Goal: Task Accomplishment & Management: Use online tool/utility

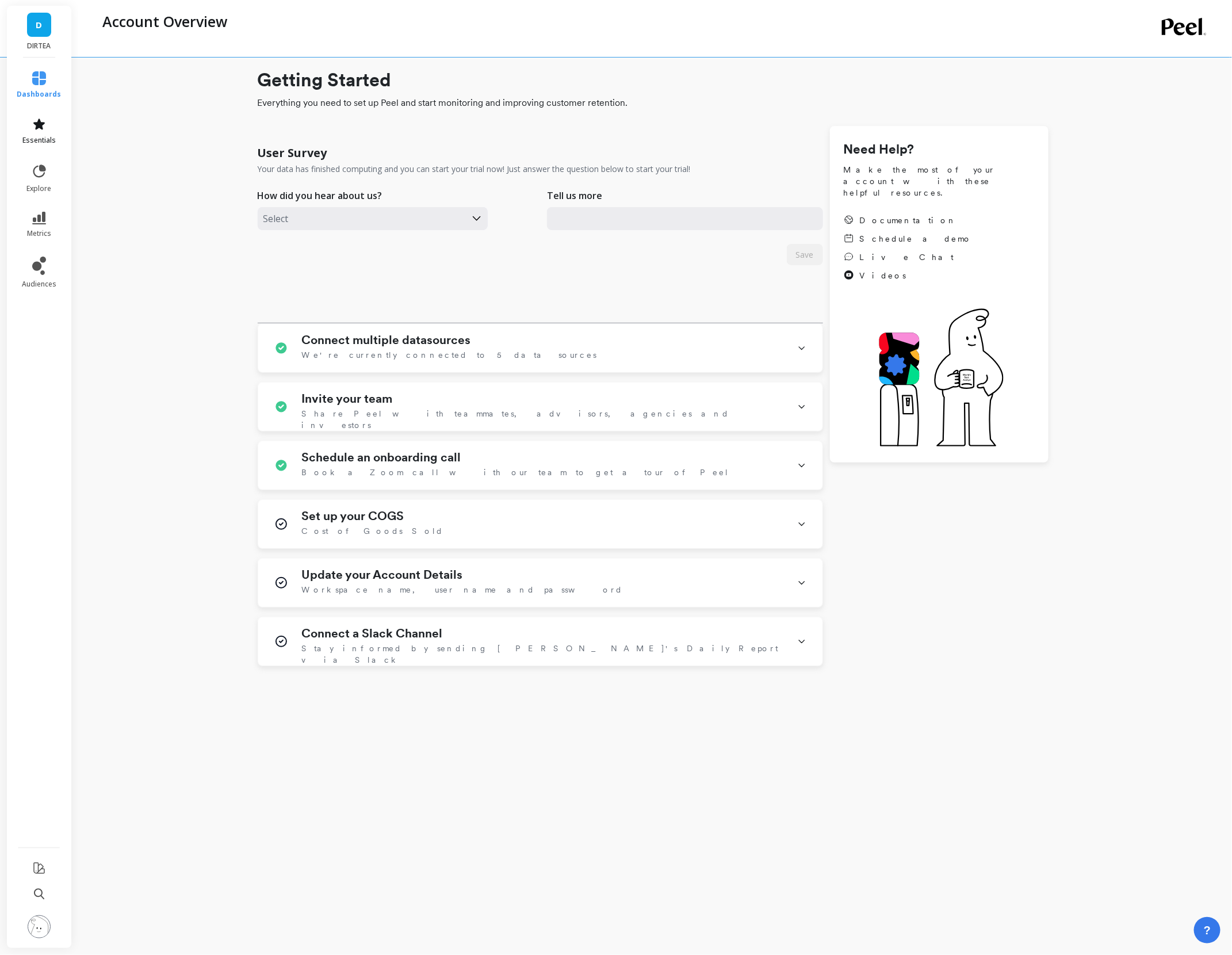
click at [48, 129] on link "essentials" at bounding box center [40, 131] width 44 height 27
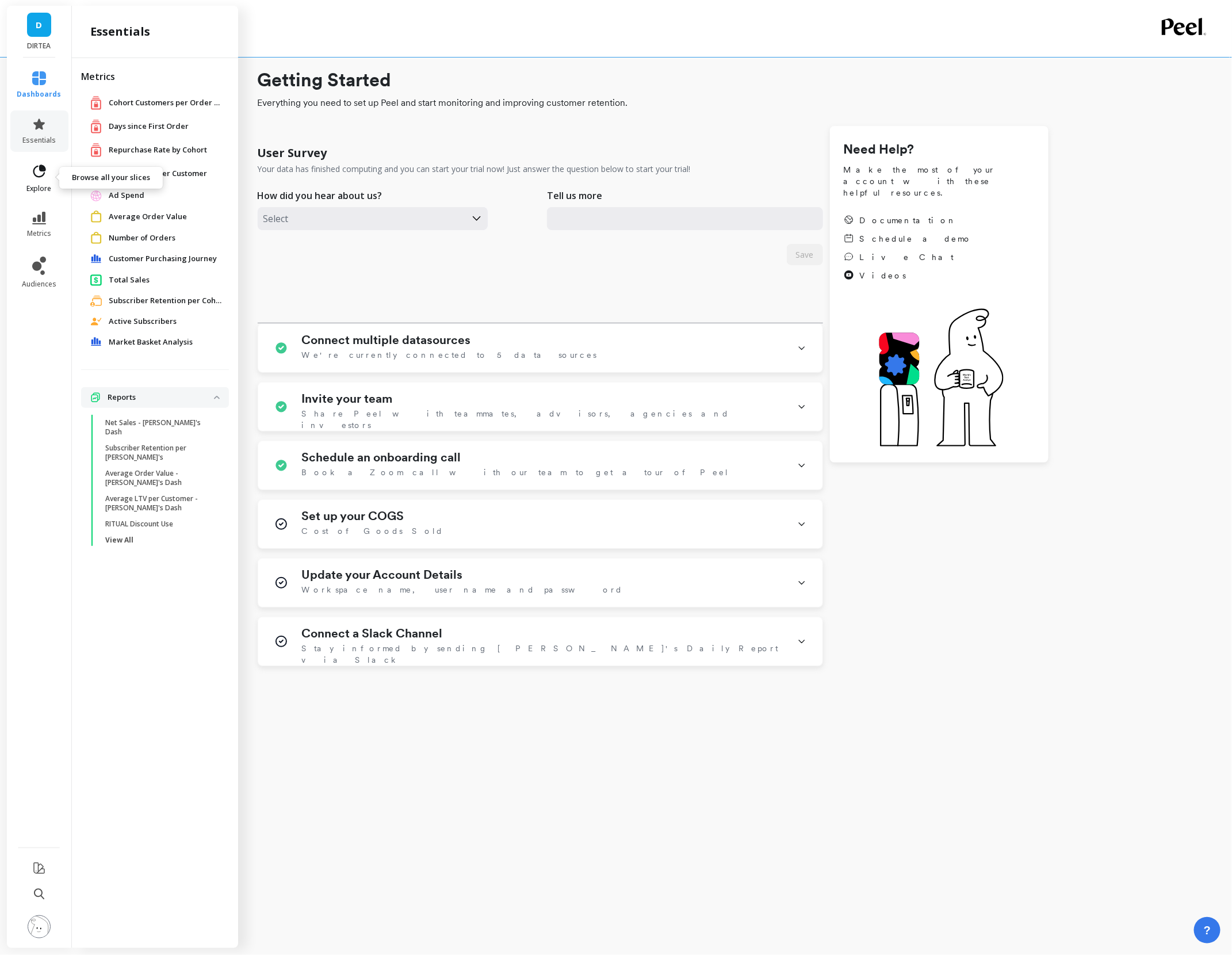
click at [42, 188] on span "explore" at bounding box center [39, 189] width 25 height 9
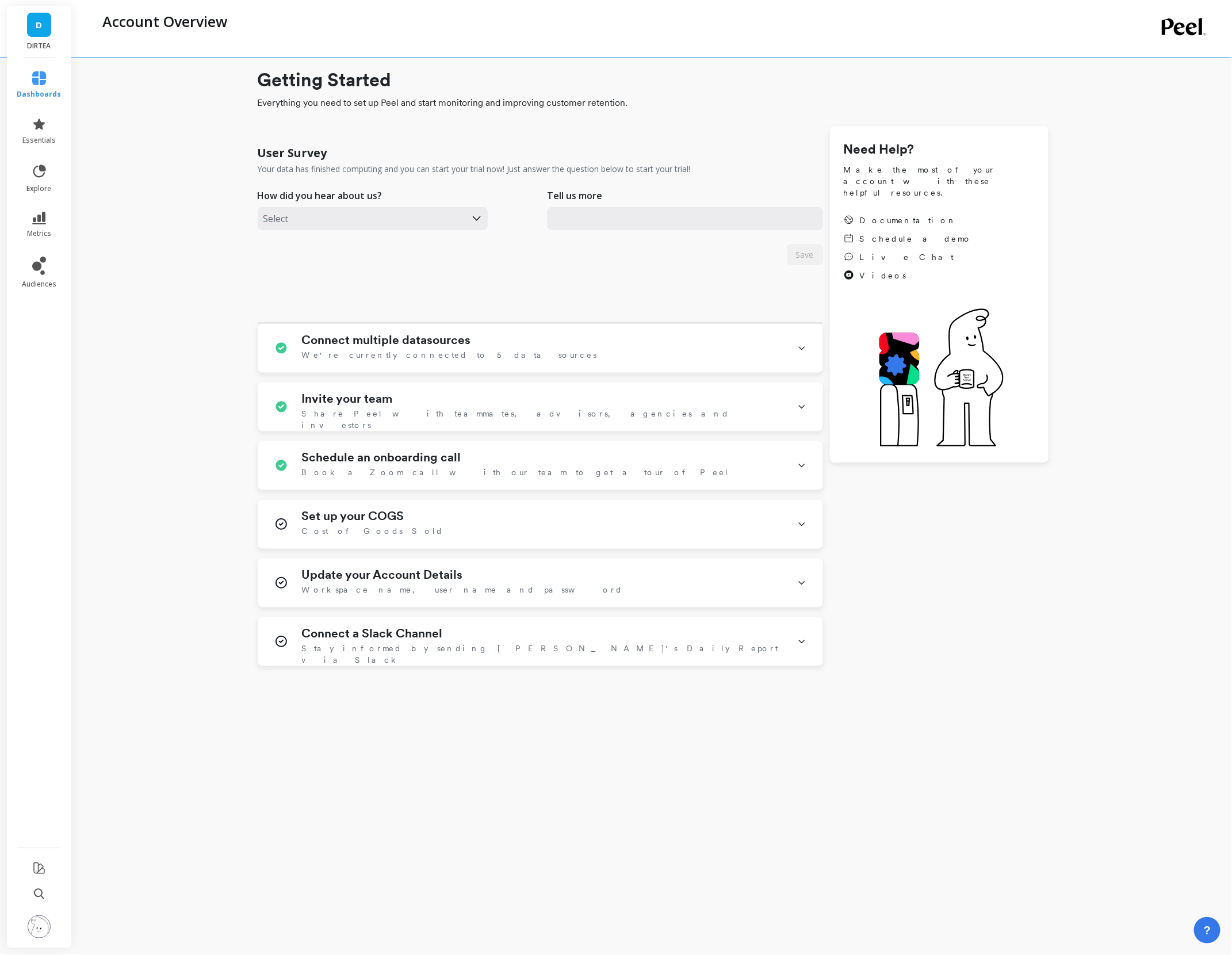
click at [341, 273] on div "User Survey Your data has finished computing and you can start your trial now! …" at bounding box center [540, 230] width 565 height 186
click at [44, 170] on icon at bounding box center [42, 168] width 5 height 5
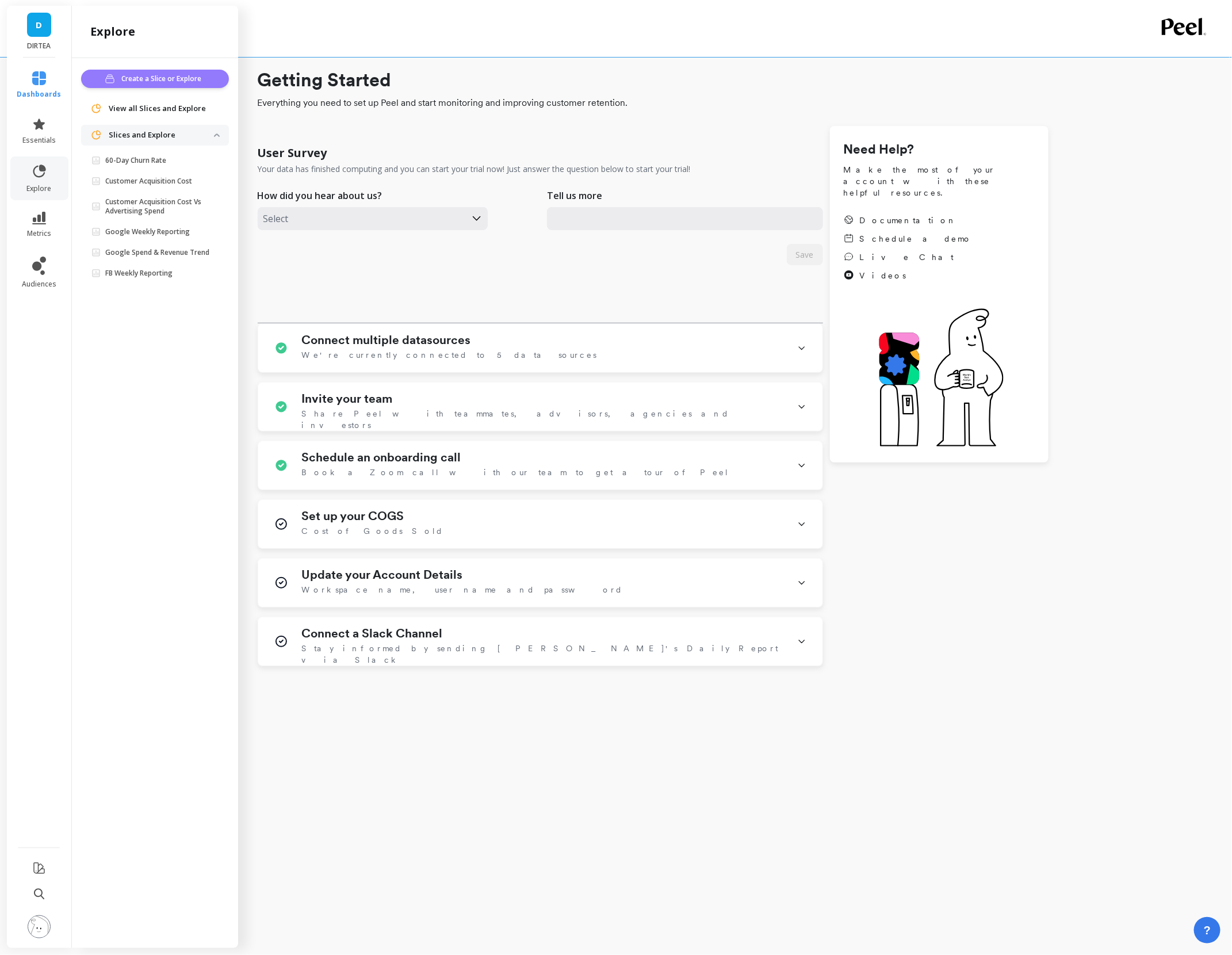
click at [150, 82] on span "Create a Slice or Explore" at bounding box center [163, 79] width 83 height 12
click at [30, 137] on span "essentials" at bounding box center [39, 140] width 33 height 9
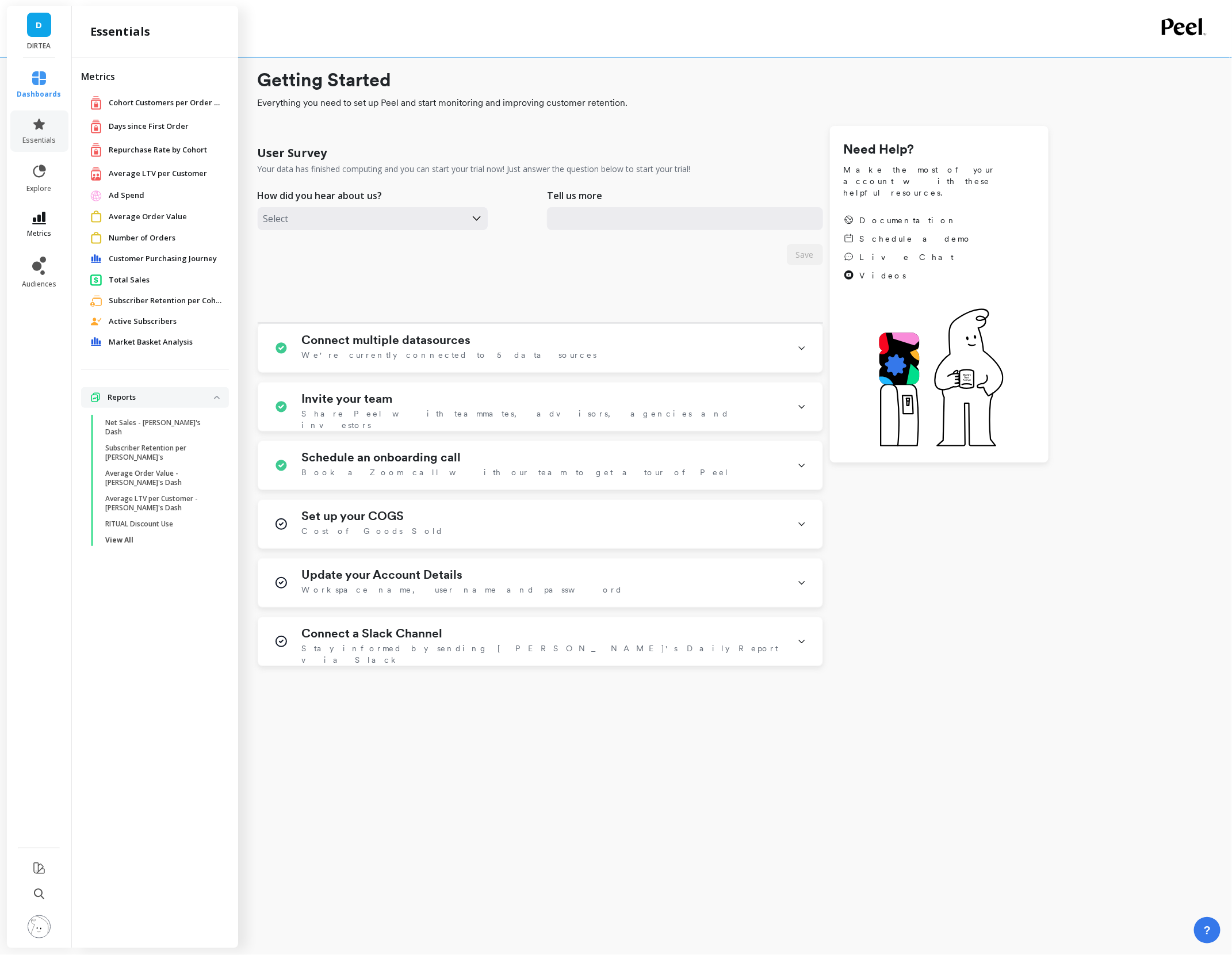
click at [35, 212] on icon at bounding box center [39, 218] width 14 height 13
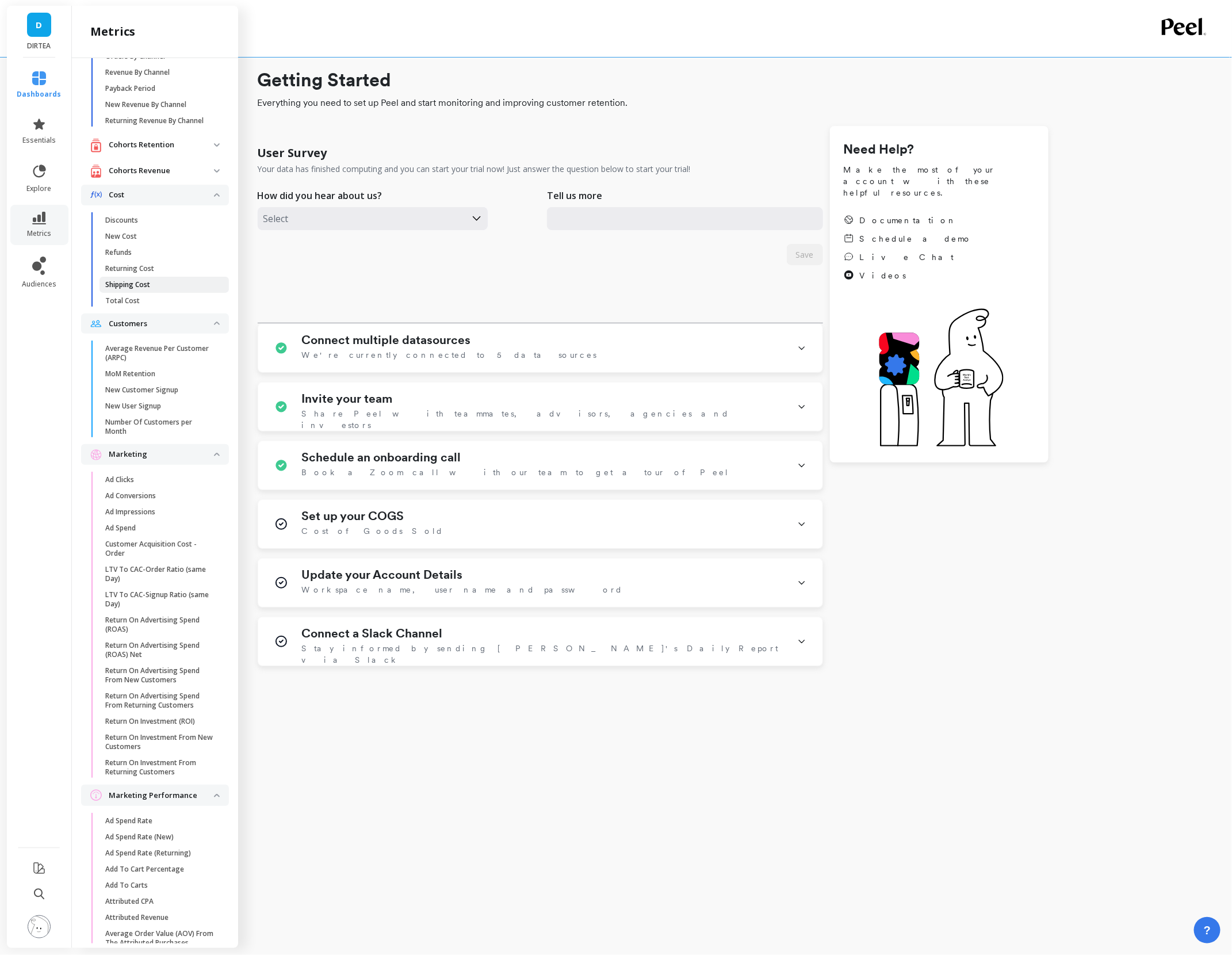
scroll to position [68, 0]
click at [33, 184] on span "explore" at bounding box center [39, 189] width 25 height 9
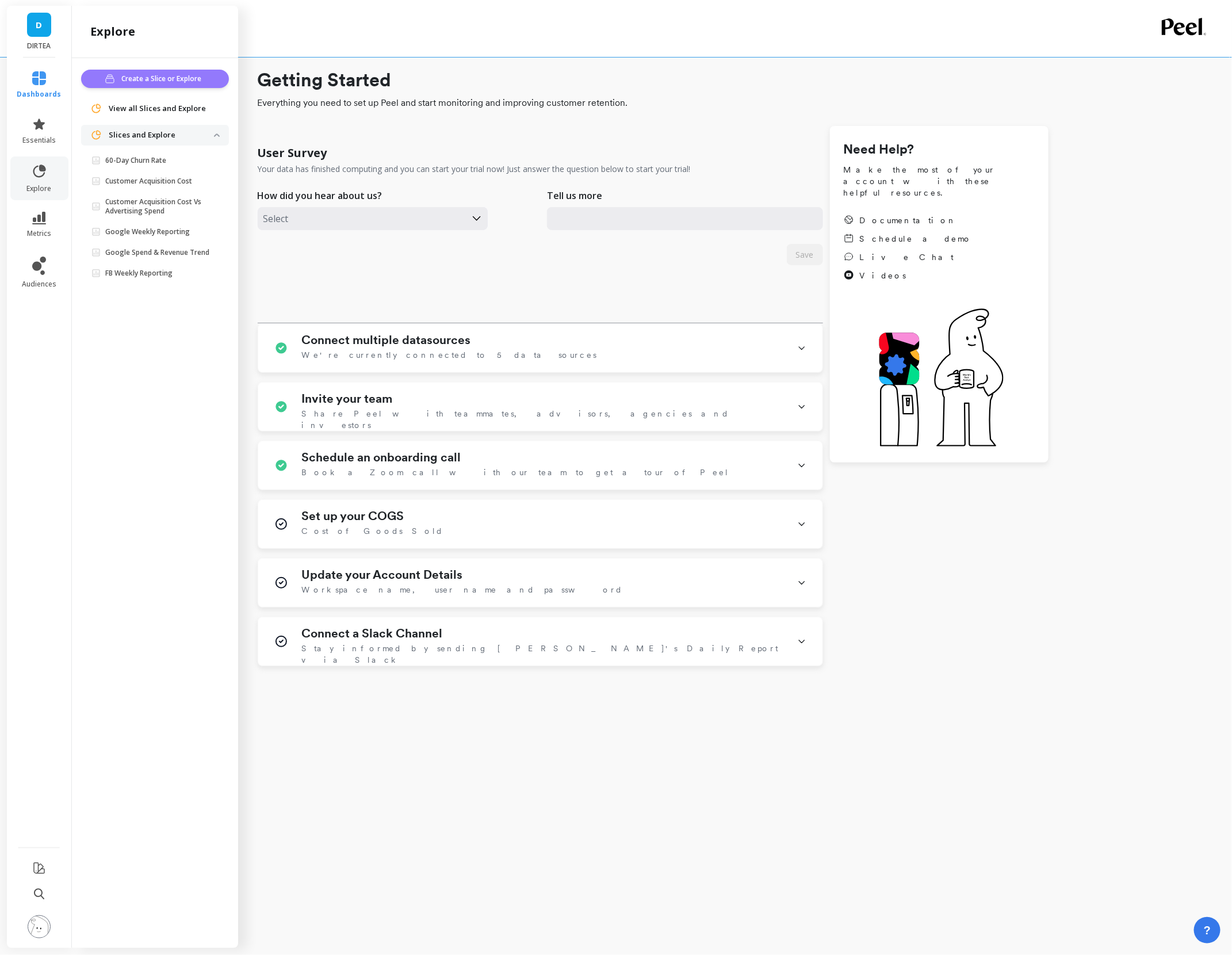
click at [129, 74] on span "Create a Slice or Explore" at bounding box center [163, 79] width 83 height 12
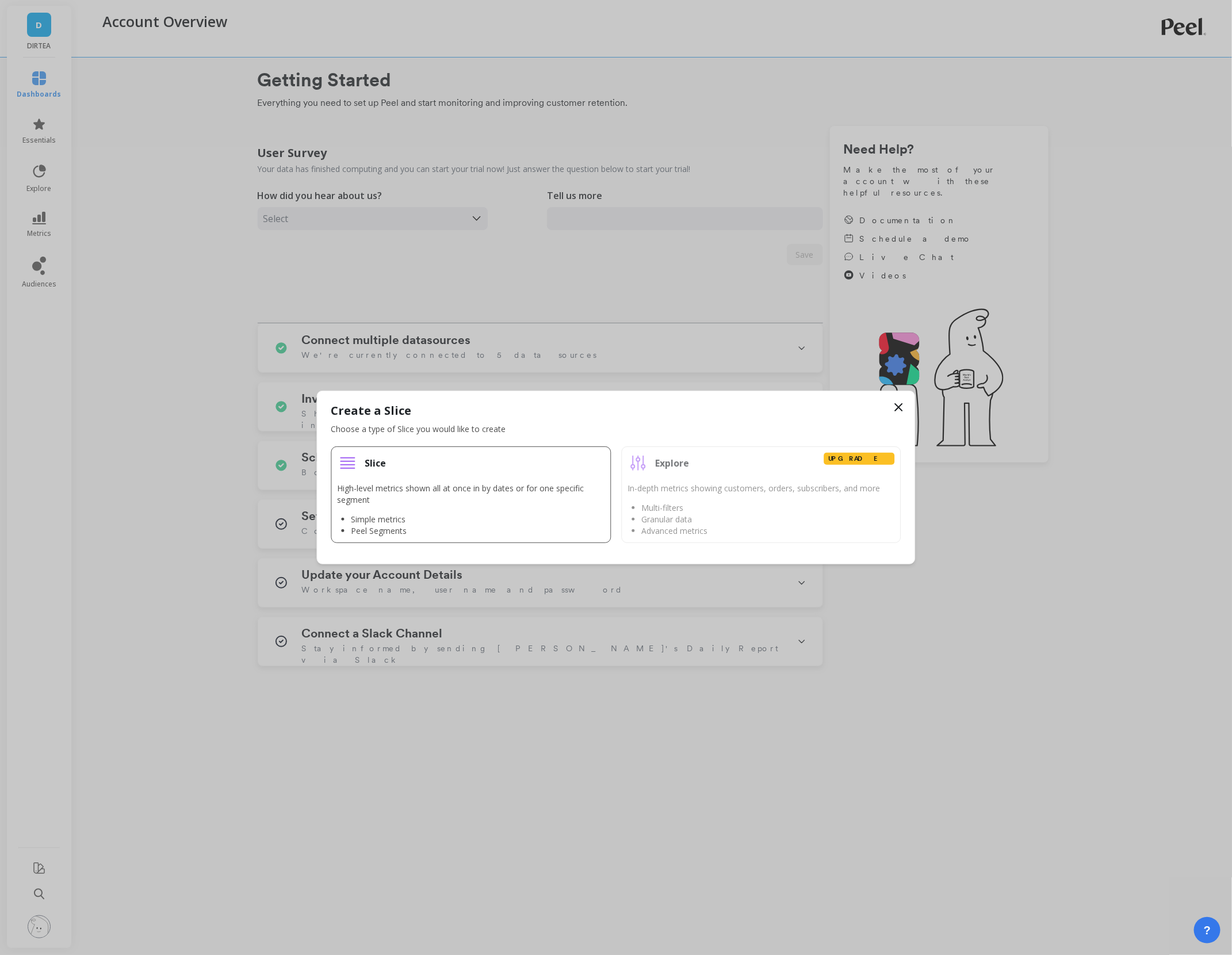
click at [528, 499] on p "High-level metrics shown all at once in by dates or for one specific segment" at bounding box center [471, 495] width 268 height 23
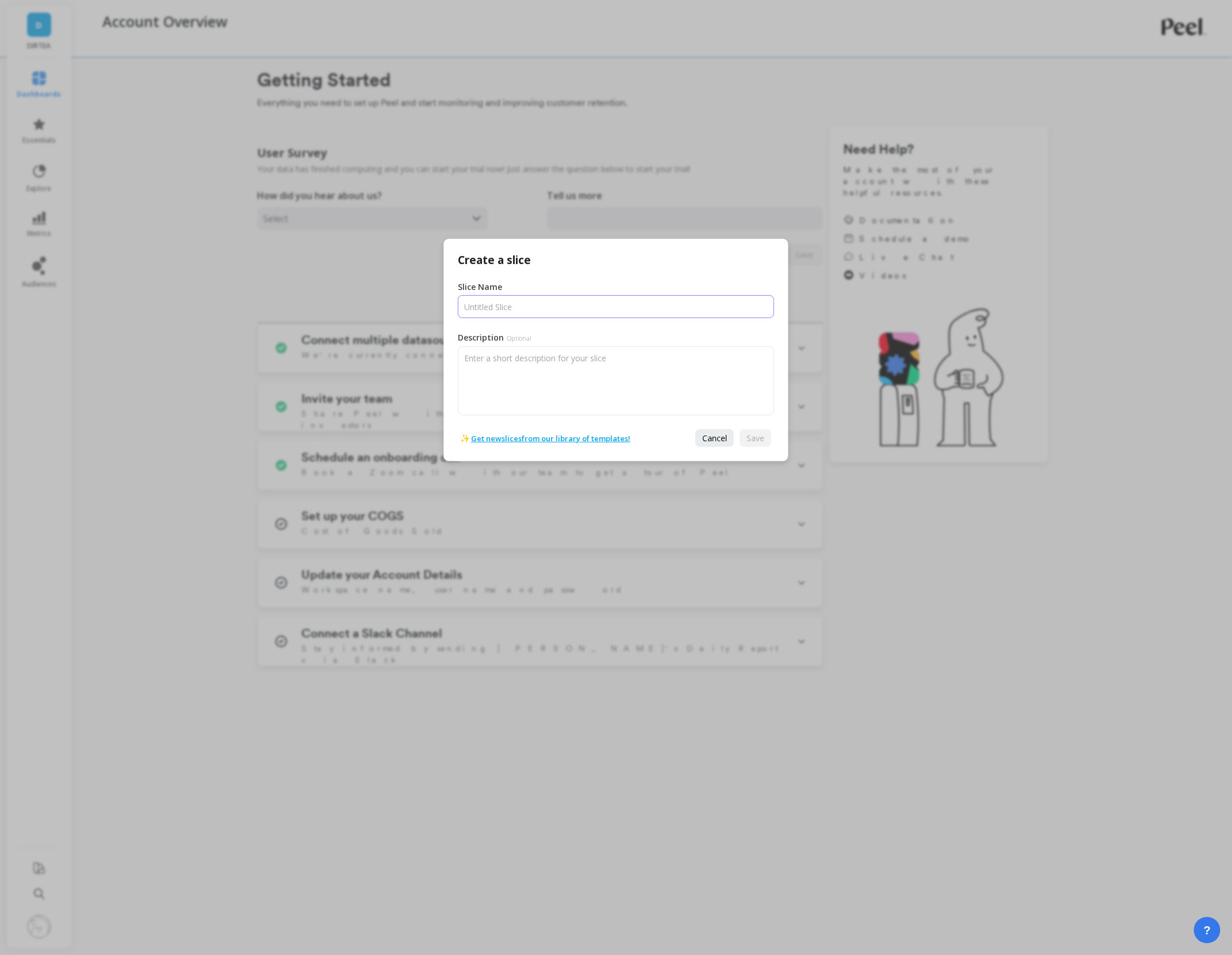
click at [521, 303] on input "Slice Name" at bounding box center [616, 307] width 316 height 23
type input "Purchase Funnel"
type textarea "AE"
click at [761, 442] on span "Save" at bounding box center [755, 438] width 18 height 11
